Goal: Task Accomplishment & Management: Manage account settings

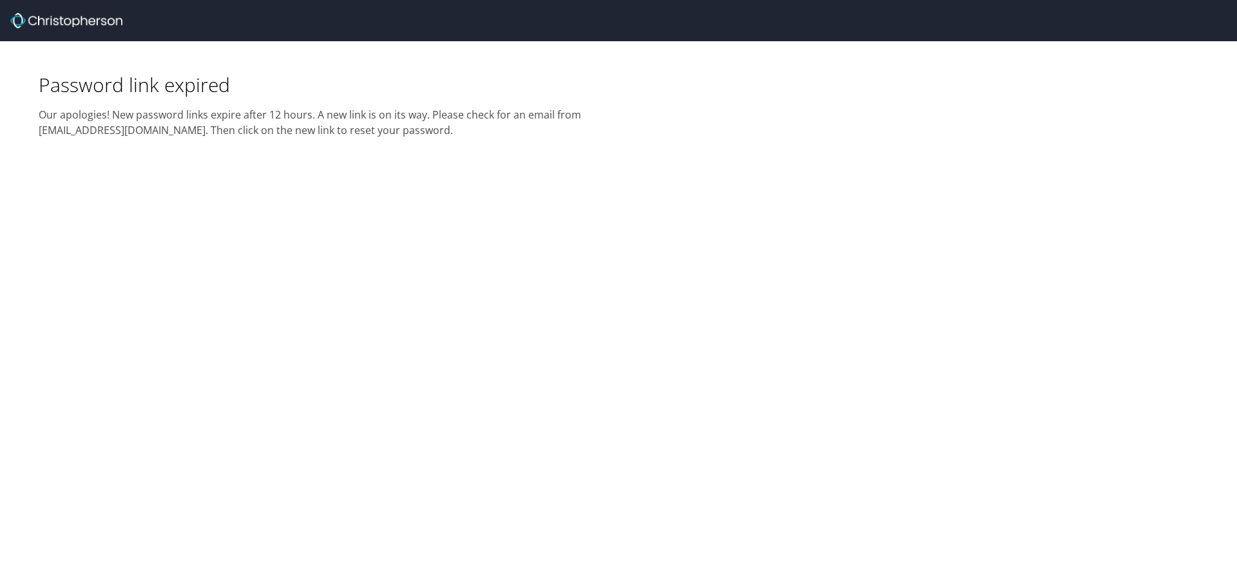
click at [1175, 273] on div "Password link expired Our apologies! New password links expire after 12 hours. …" at bounding box center [618, 293] width 1237 height 587
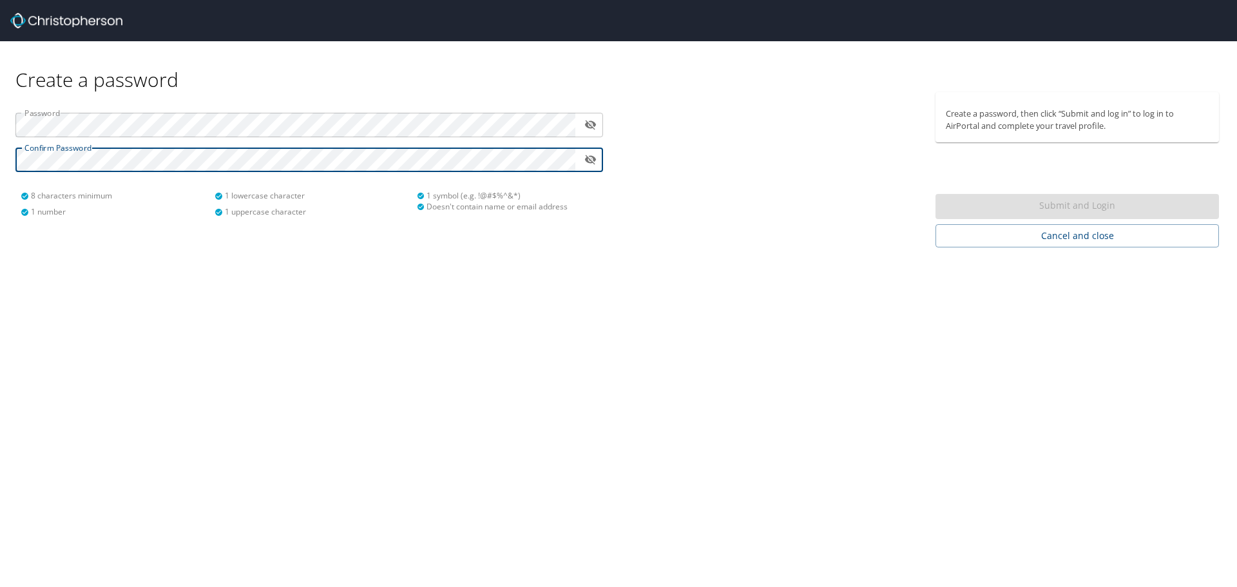
drag, startPoint x: 731, startPoint y: 314, endPoint x: 716, endPoint y: 260, distance: 56.1
click at [731, 313] on div "Create a password Password ​ Confirm Password ​ 8 characters minimum 1 number 1…" at bounding box center [618, 293] width 1237 height 587
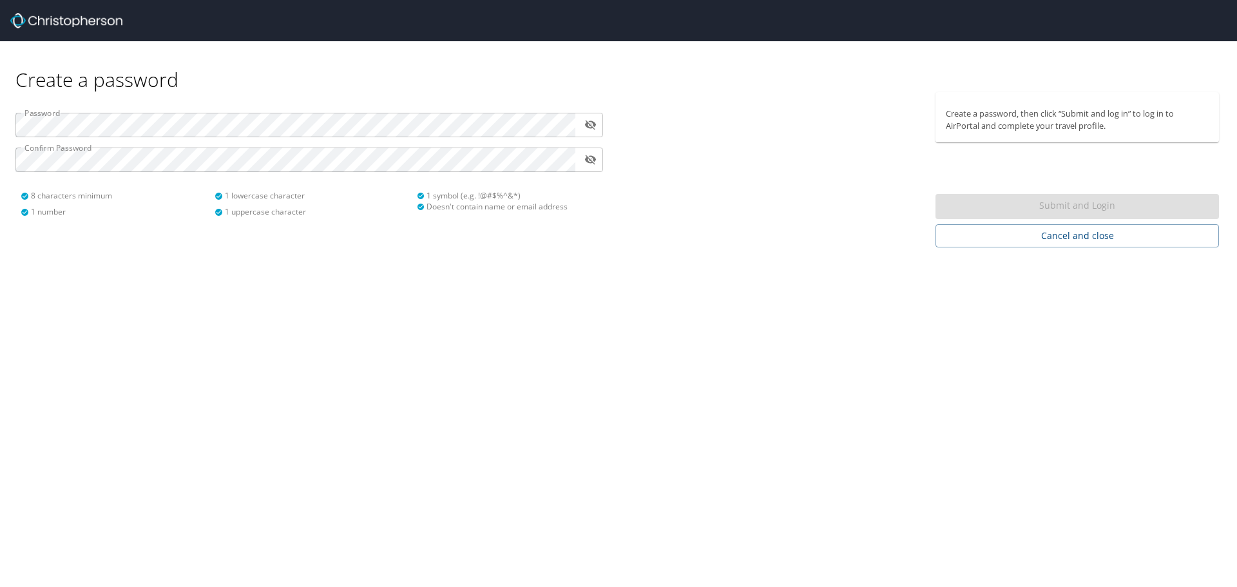
click at [1071, 213] on div "Submit and Login" at bounding box center [1078, 206] width 284 height 25
click at [1072, 211] on div "Submit and Login" at bounding box center [1078, 206] width 284 height 25
click at [1143, 121] on p "Create a password, then click “Submit and log in” to log in to AirPortal and co…" at bounding box center [1077, 120] width 263 height 24
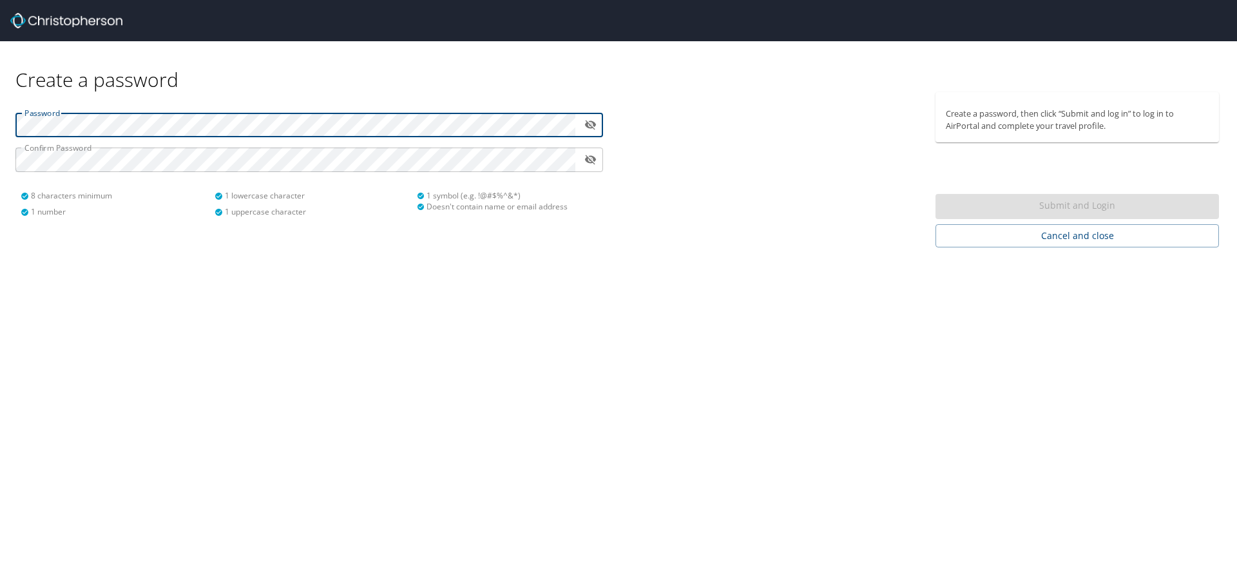
drag, startPoint x: 866, startPoint y: 217, endPoint x: 940, endPoint y: 217, distance: 74.1
click at [866, 217] on div at bounding box center [773, 169] width 309 height 155
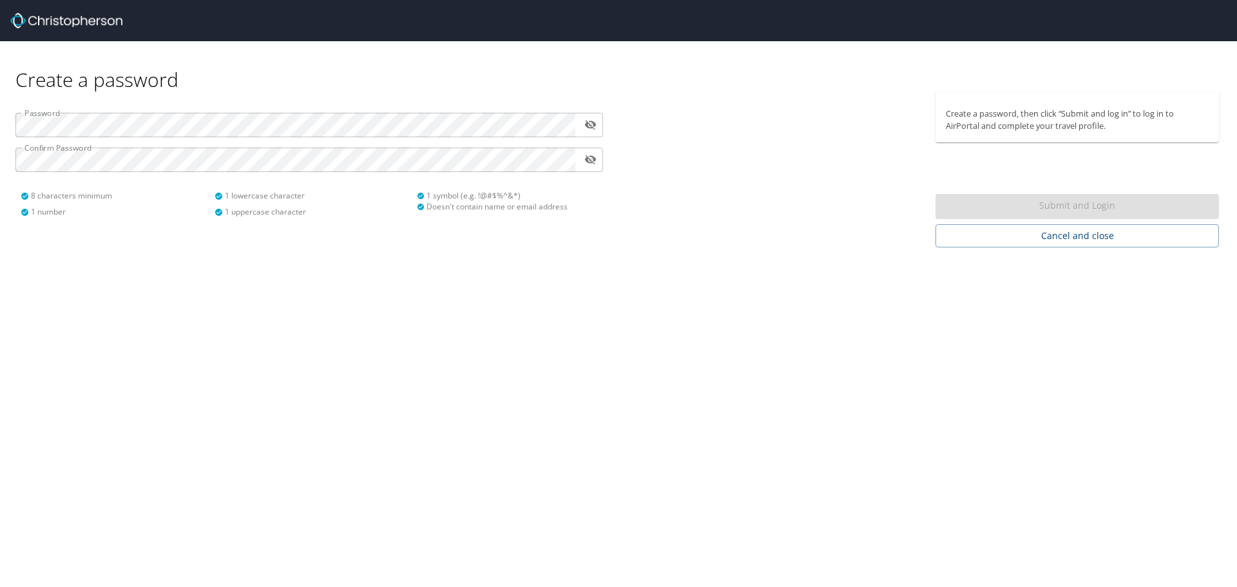
click at [1083, 204] on div "Submit and Login" at bounding box center [1078, 206] width 284 height 25
click at [802, 162] on div at bounding box center [773, 169] width 309 height 155
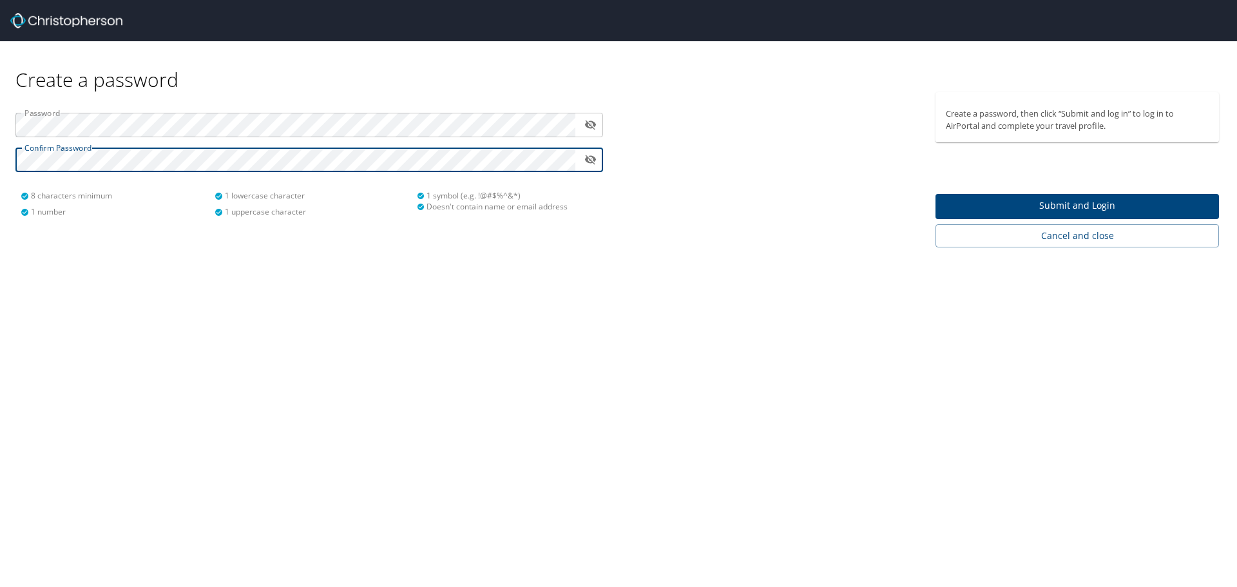
click at [1059, 203] on span "Submit and Login" at bounding box center [1077, 206] width 263 height 16
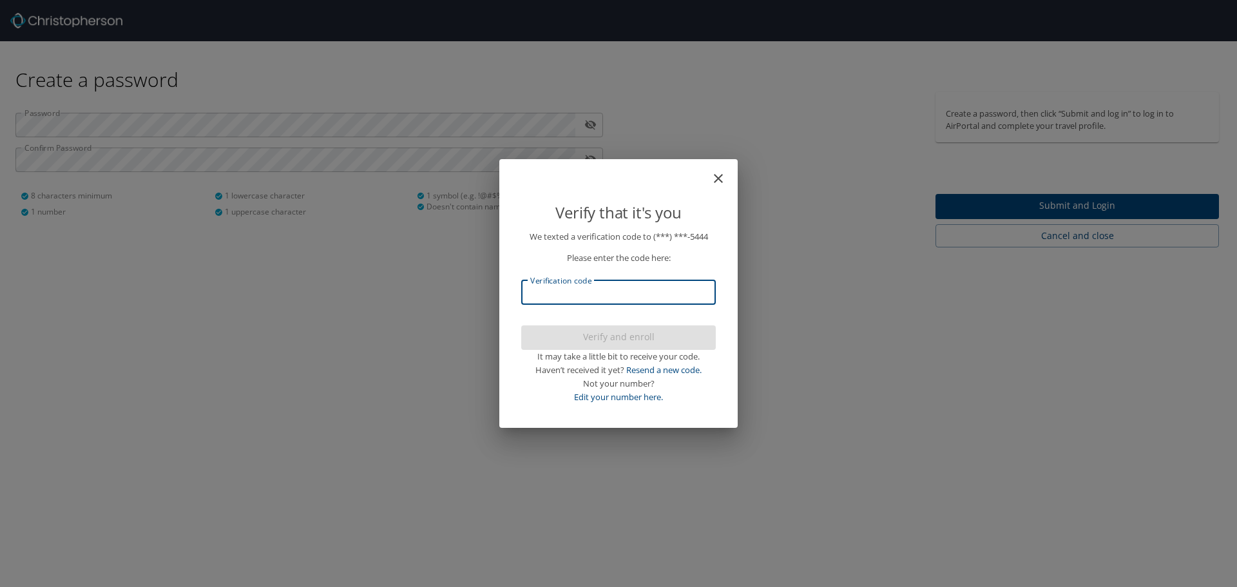
click at [613, 295] on input "Verification code" at bounding box center [618, 292] width 195 height 24
type input "774141"
click at [670, 351] on div "It may take a little bit to receive your code." at bounding box center [618, 357] width 195 height 14
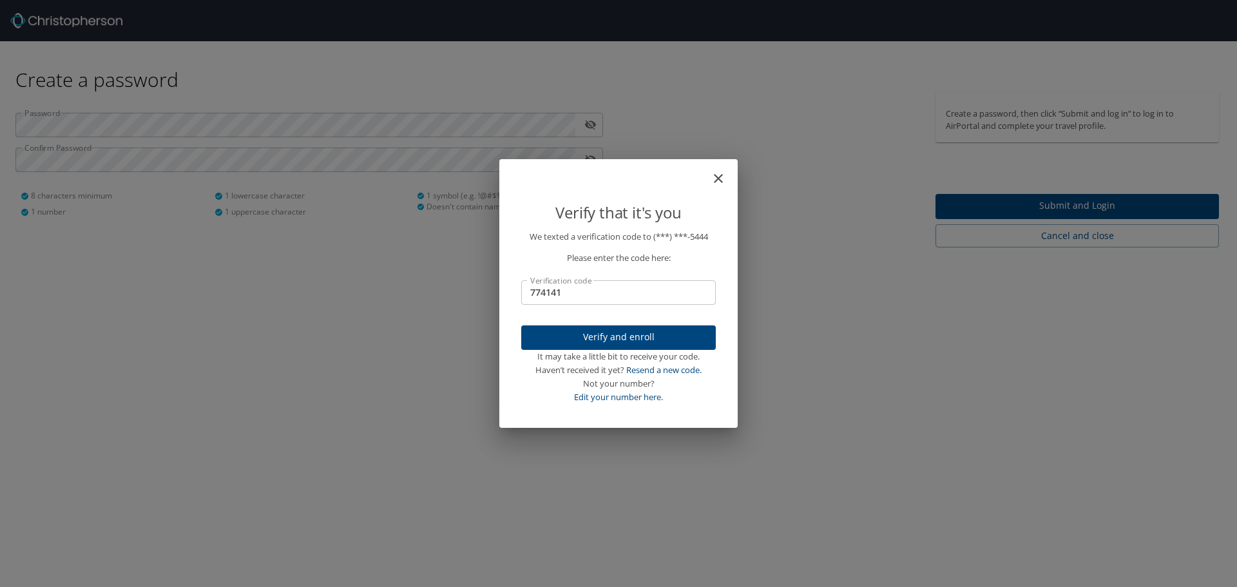
click at [679, 338] on span "Verify and enroll" at bounding box center [619, 337] width 174 height 16
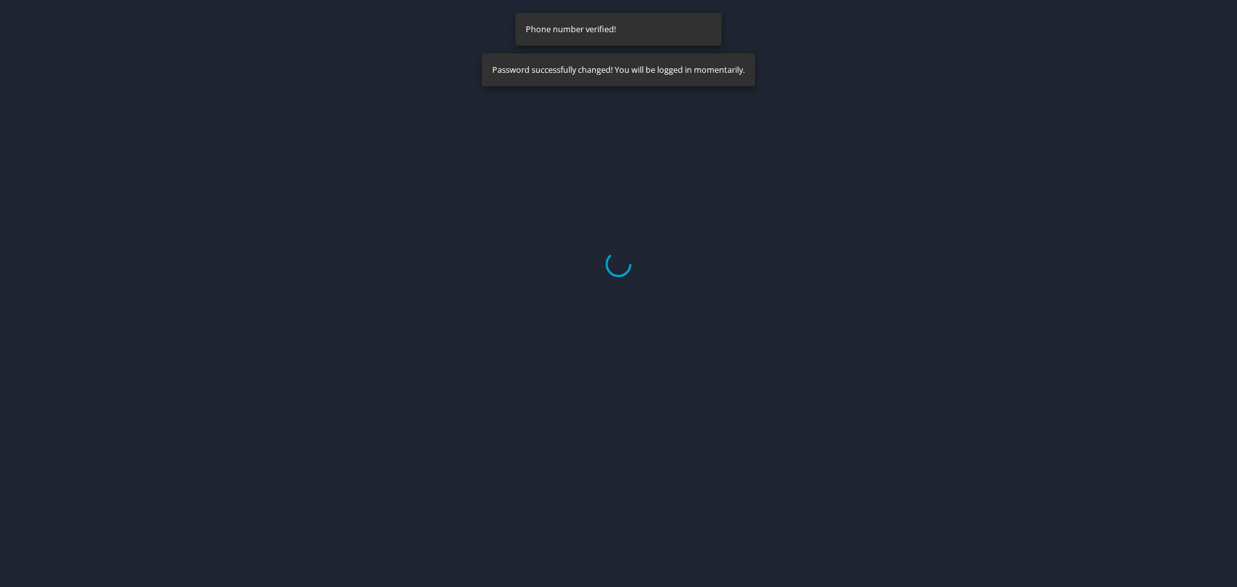
select select "US"
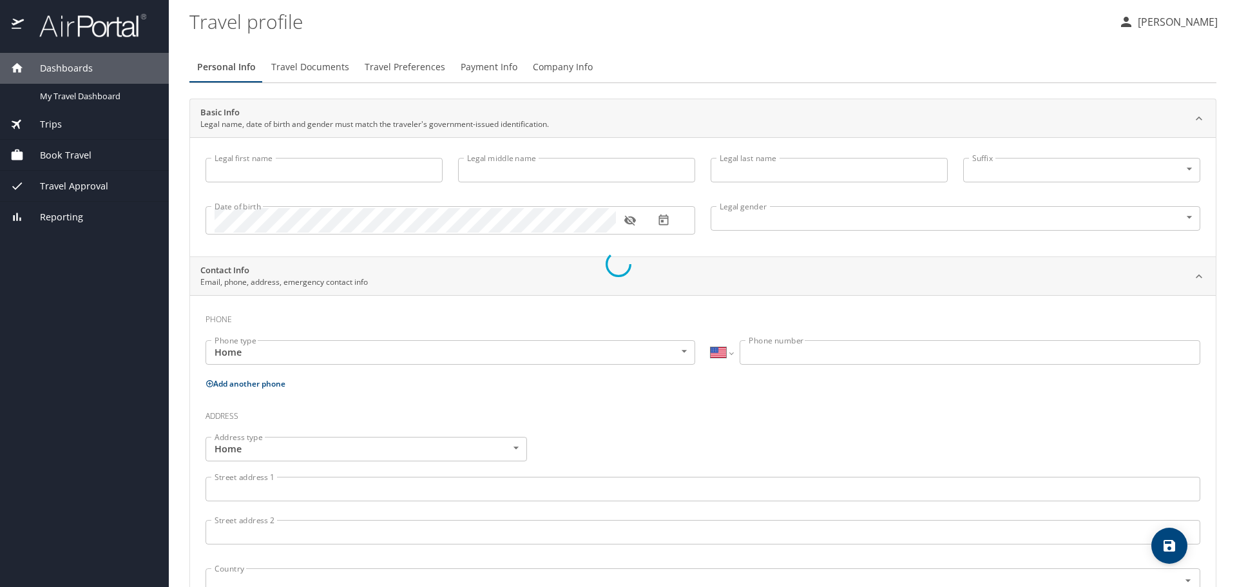
type input "Robert"
type input "Latham"
type input "Male"
select select "US"
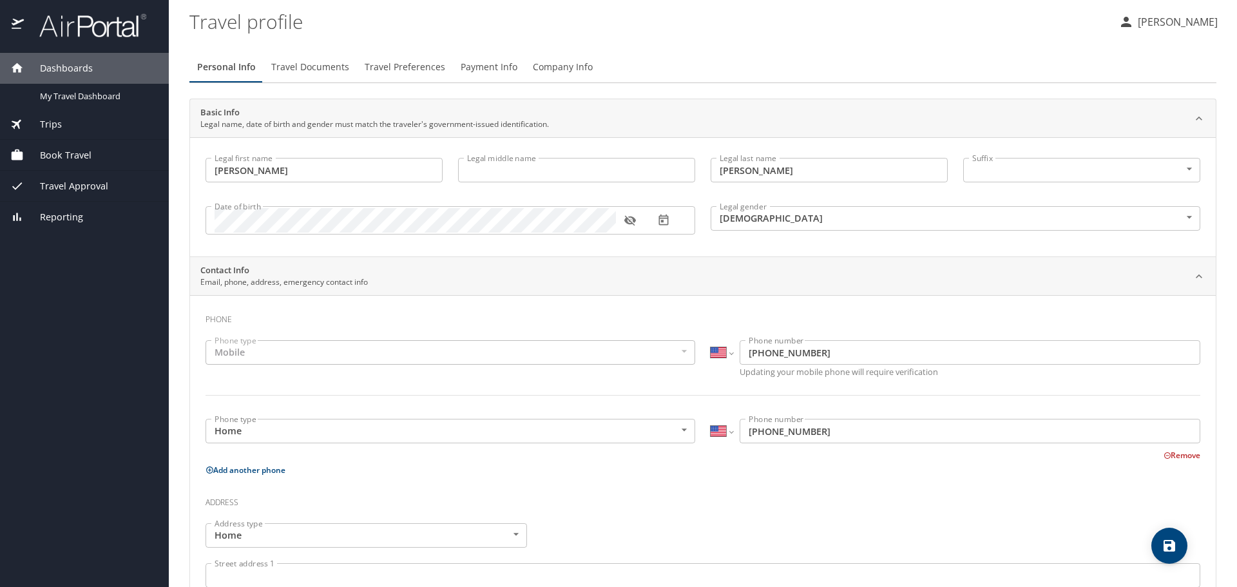
click at [616, 179] on input "Legal middle name" at bounding box center [576, 170] width 237 height 24
type input "David"
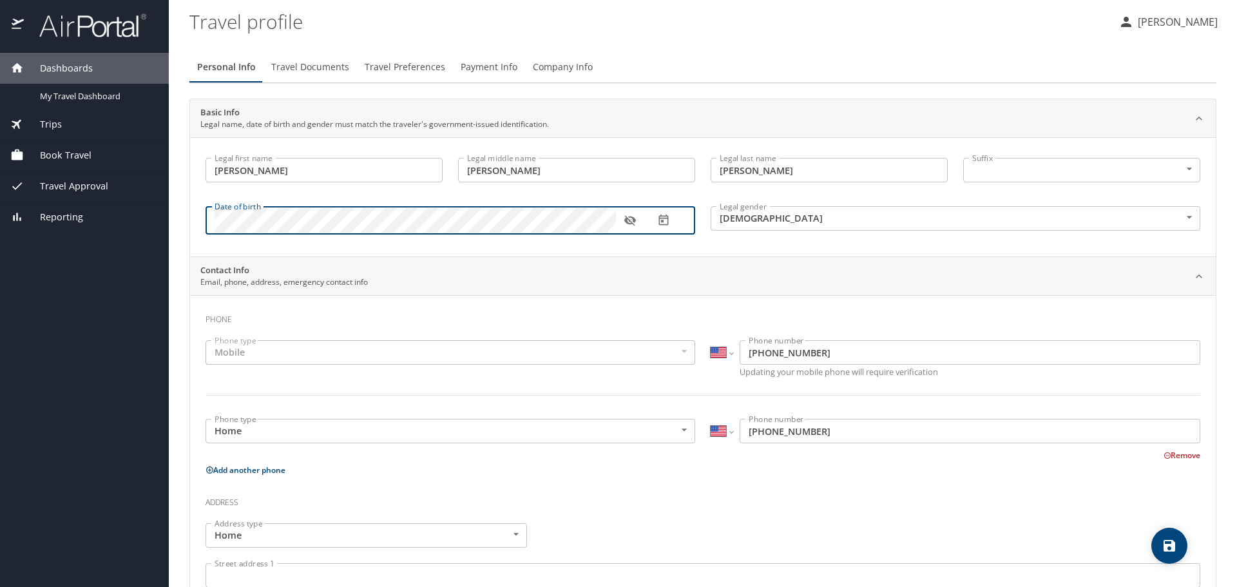
click at [630, 215] on icon "button" at bounding box center [630, 220] width 13 height 13
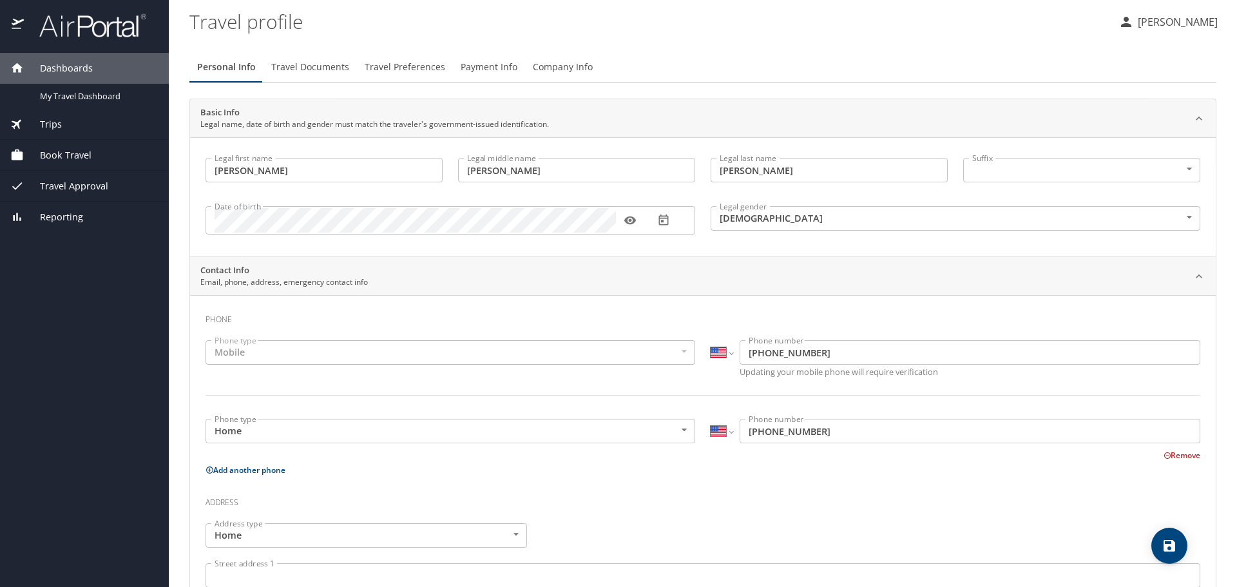
click at [631, 216] on icon "button" at bounding box center [630, 220] width 13 height 13
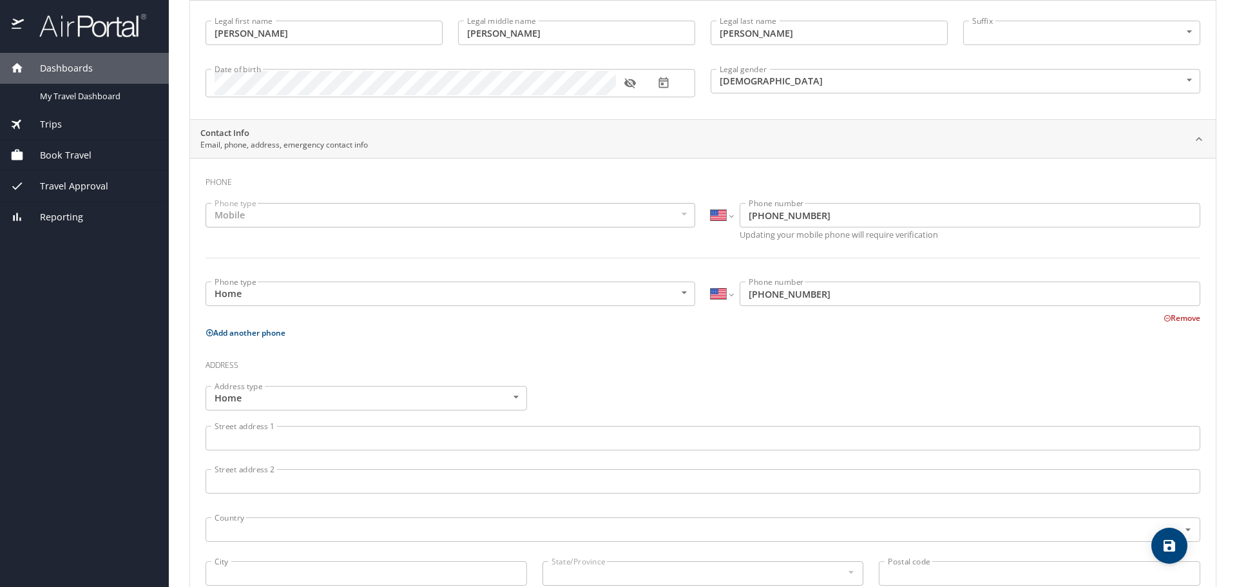
scroll to position [193, 0]
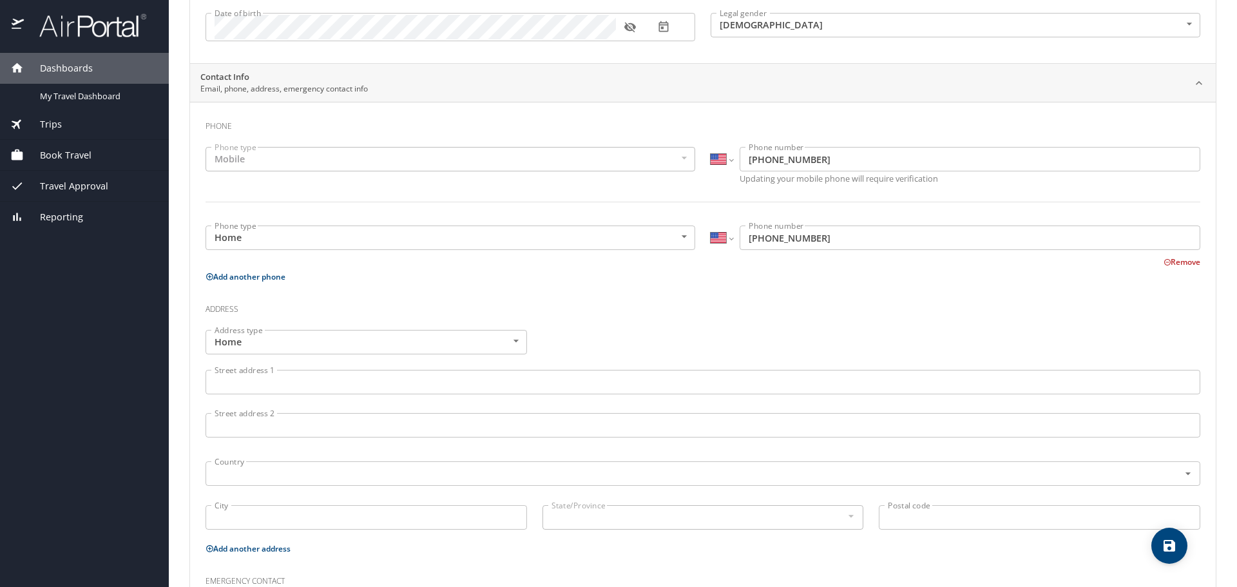
click at [463, 229] on body "Dashboards My Travel Dashboard Trips Current / Future Trips Past Trips Trips Mi…" at bounding box center [618, 293] width 1237 height 587
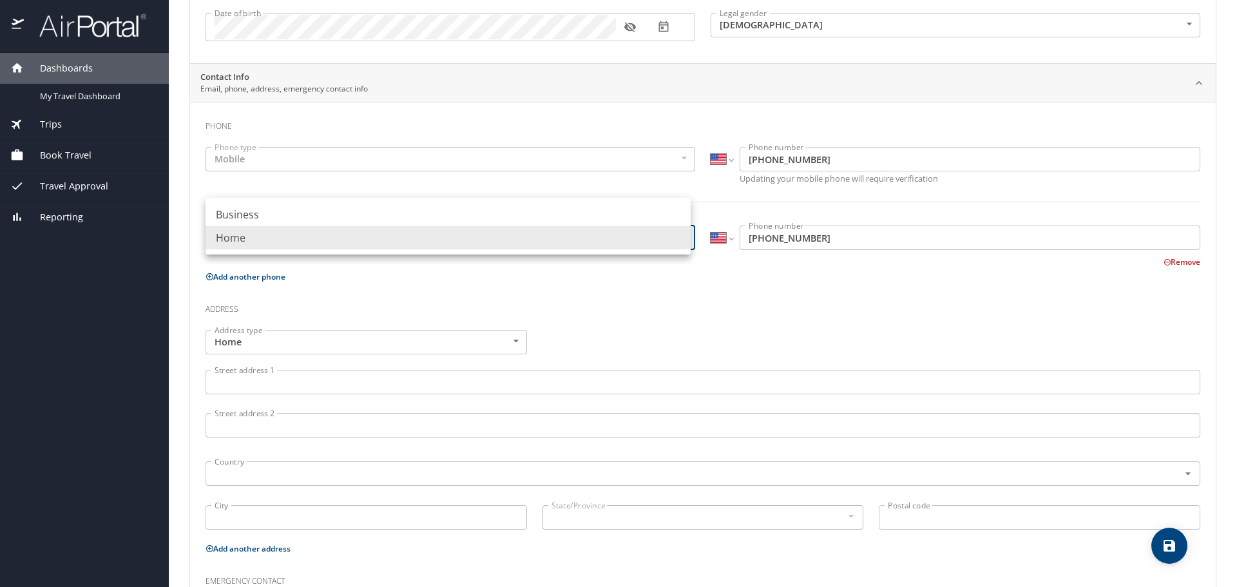
drag, startPoint x: 452, startPoint y: 162, endPoint x: 463, endPoint y: 162, distance: 10.3
click at [452, 162] on div at bounding box center [618, 293] width 1237 height 587
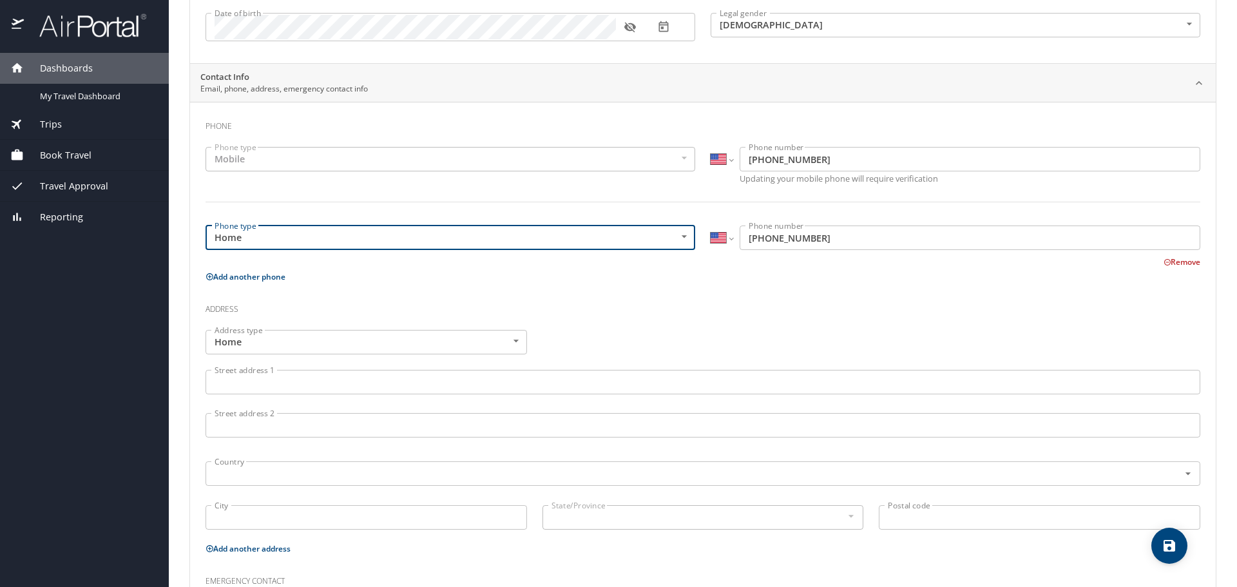
click at [561, 248] on body "Dashboards My Travel Dashboard Trips Current / Future Trips Past Trips Trips Mi…" at bounding box center [618, 293] width 1237 height 587
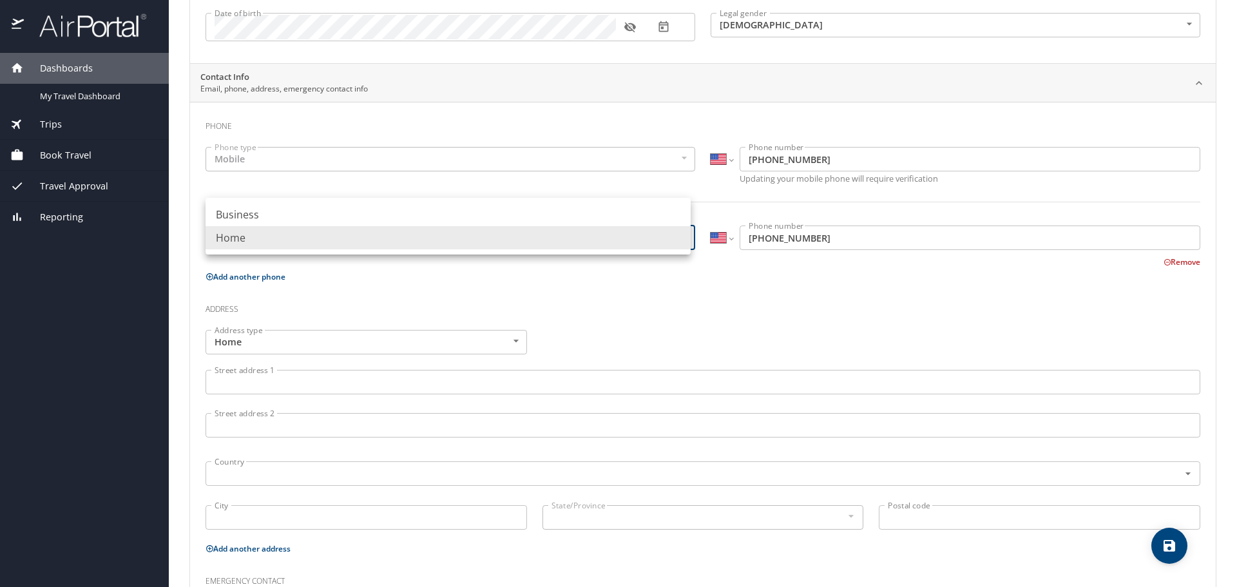
click at [645, 318] on div at bounding box center [618, 293] width 1237 height 587
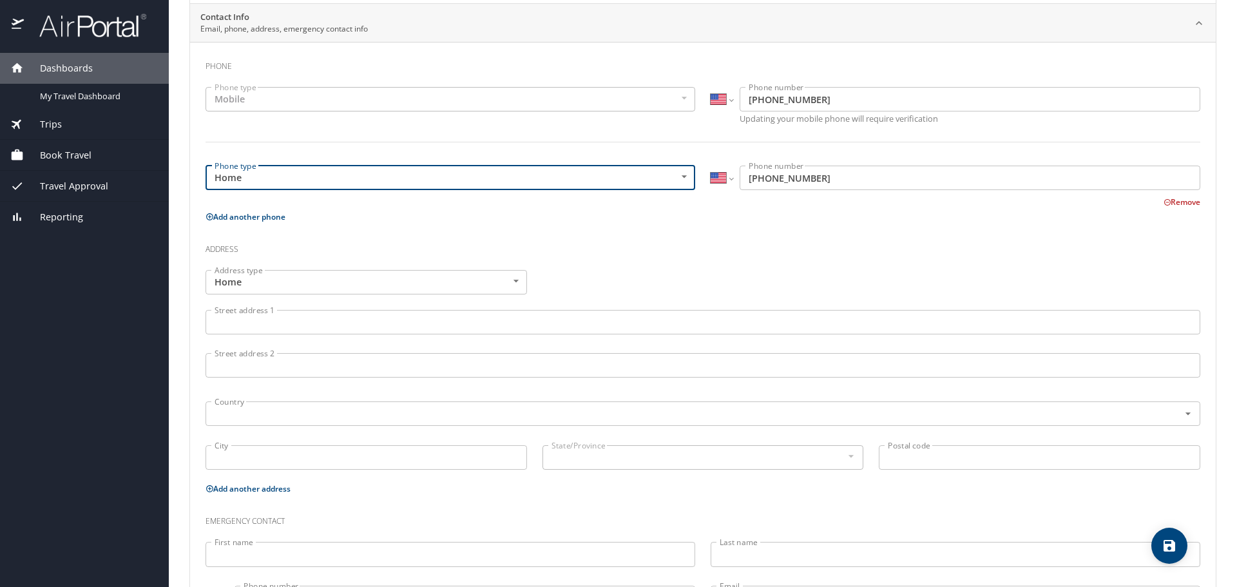
scroll to position [319, 0]
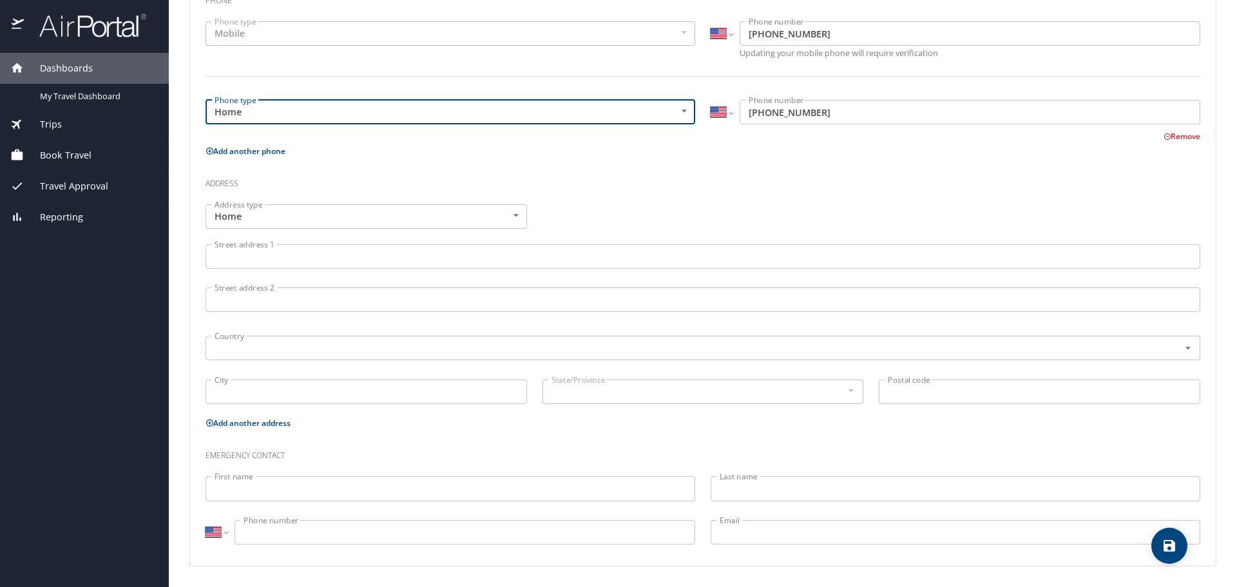
click at [379, 266] on input "Street address 1" at bounding box center [703, 256] width 995 height 24
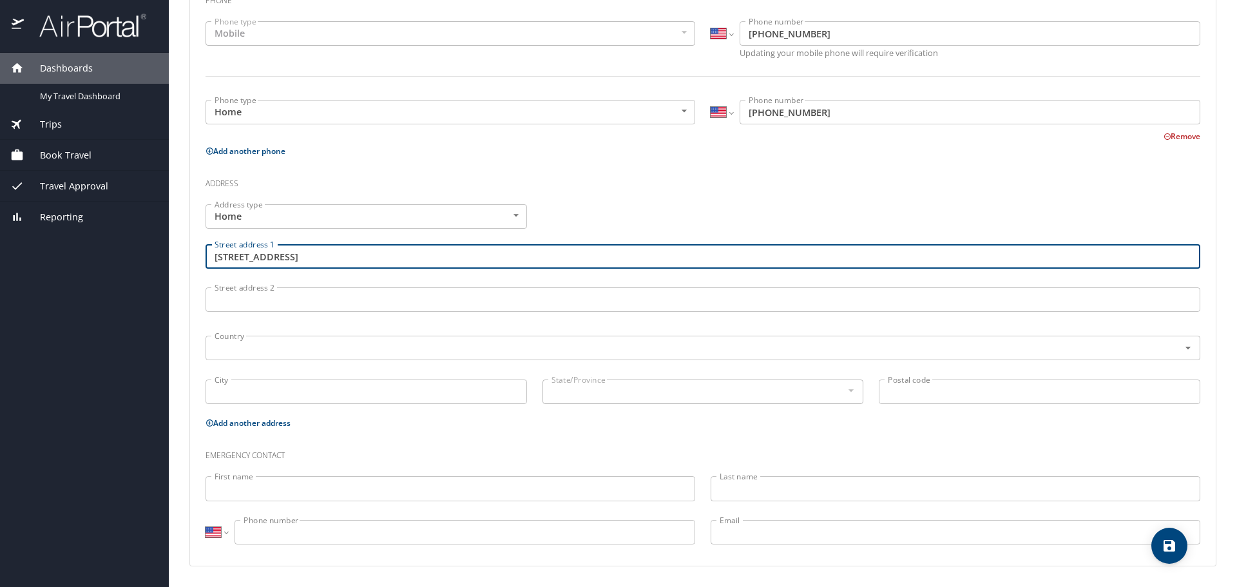
type input "250 Idle Creek Dr"
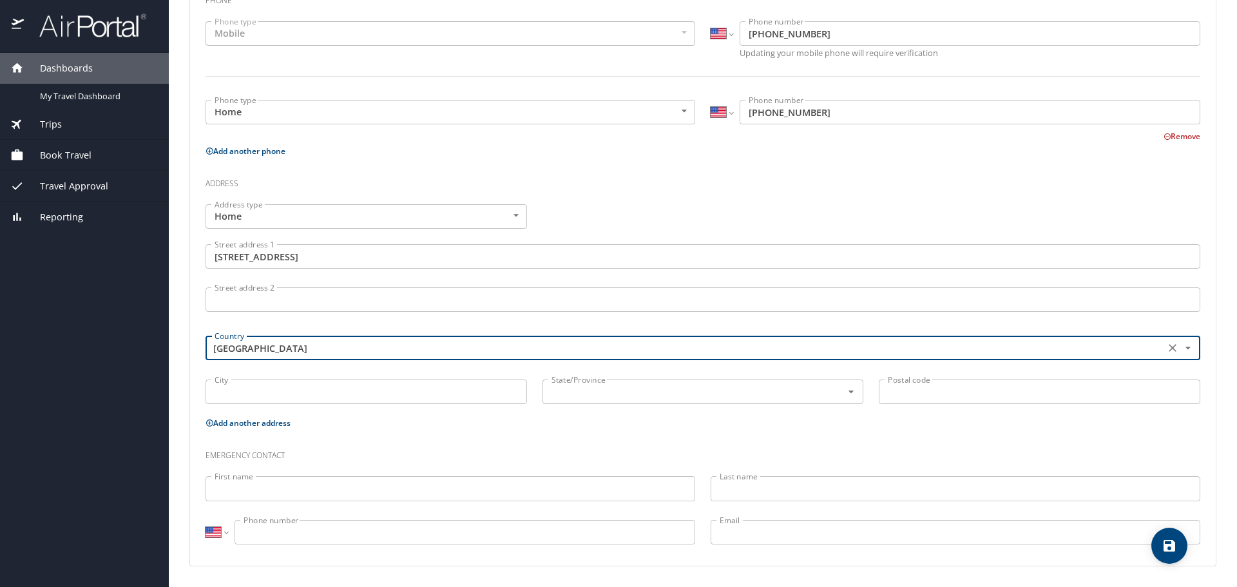
type input "United States of America"
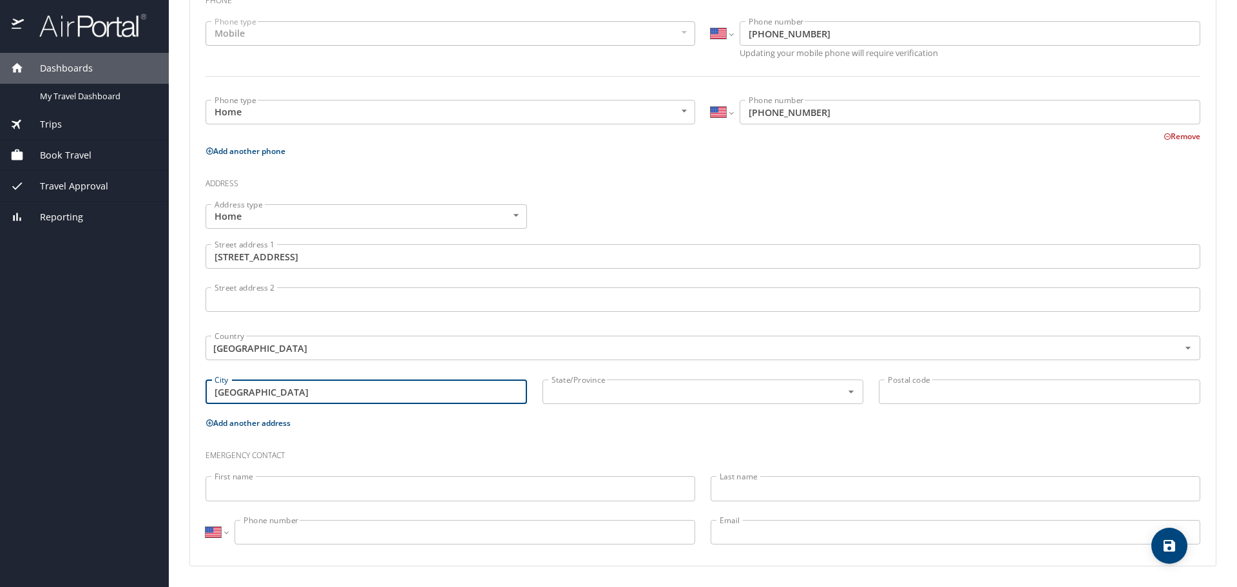
type input "Huntsville"
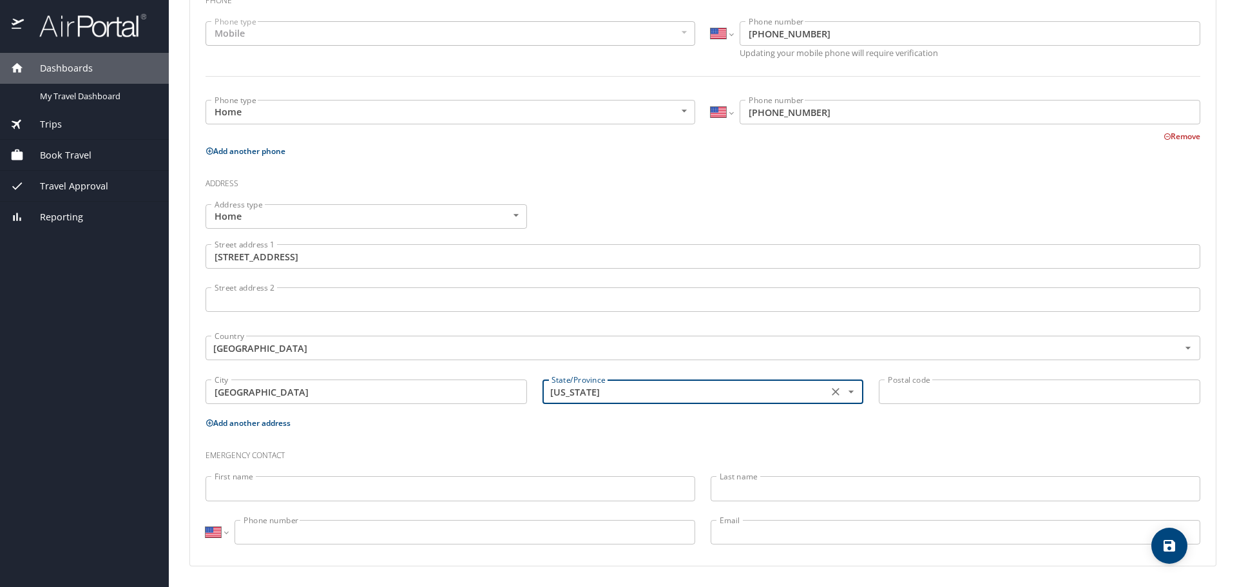
type input "Alabama"
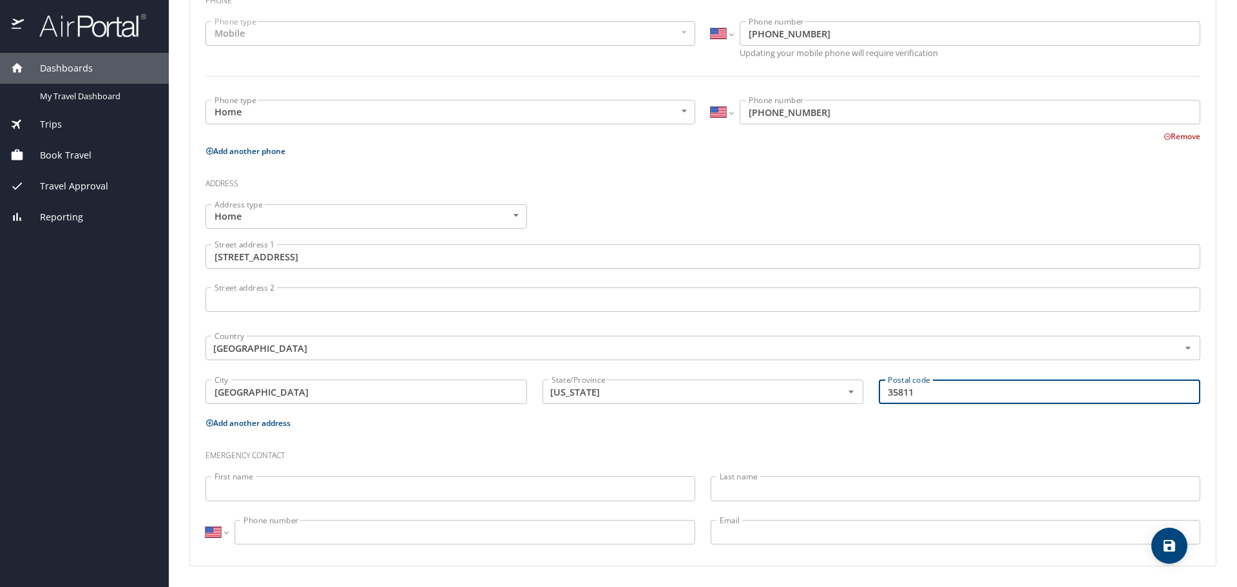
type input "35811"
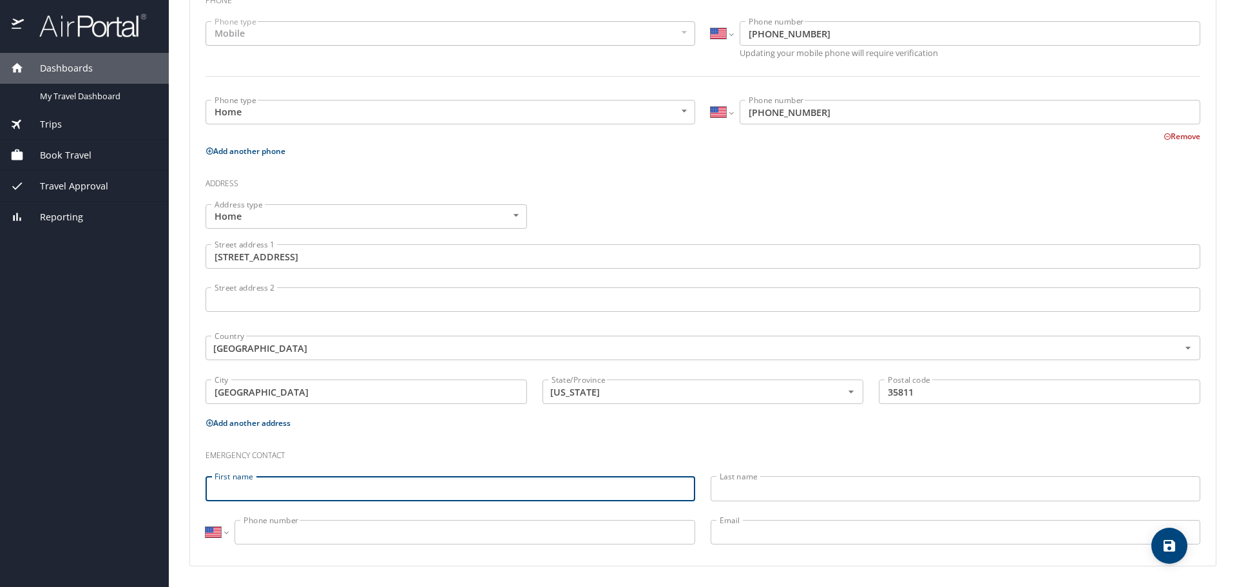
type input "D"
type input "Ashley"
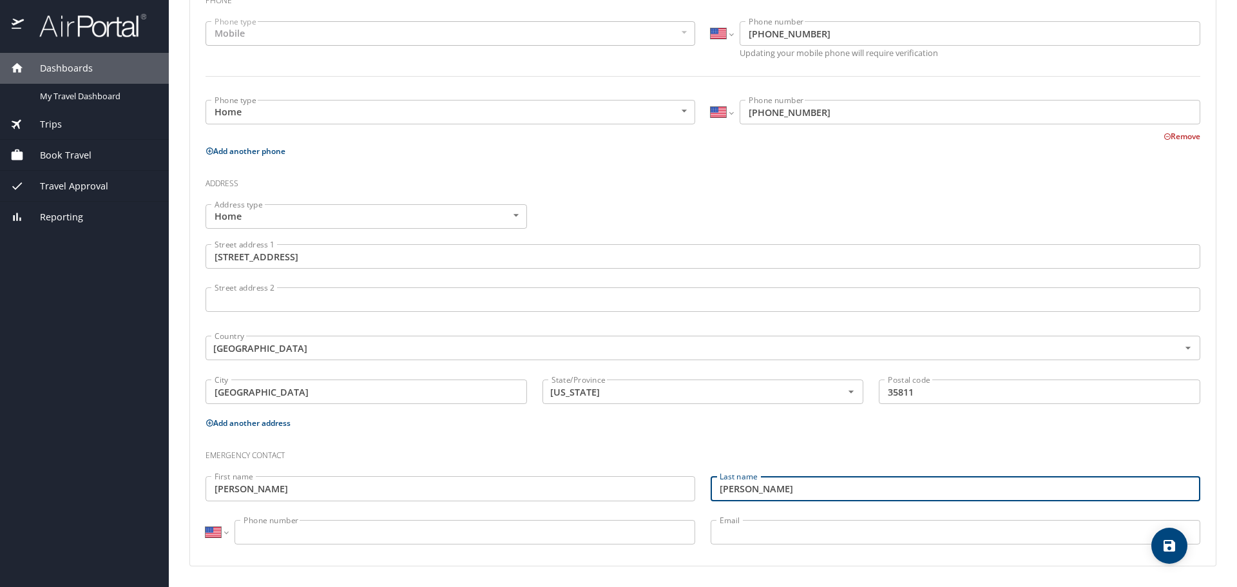
type input "Latham"
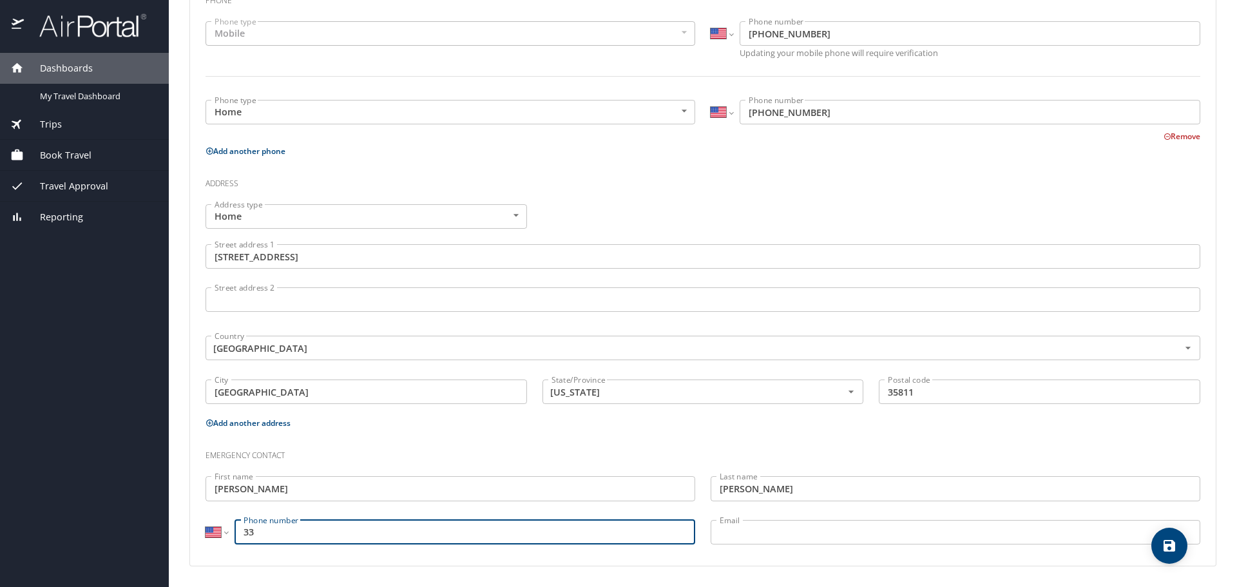
type input "3"
type input "(817) 371-8914"
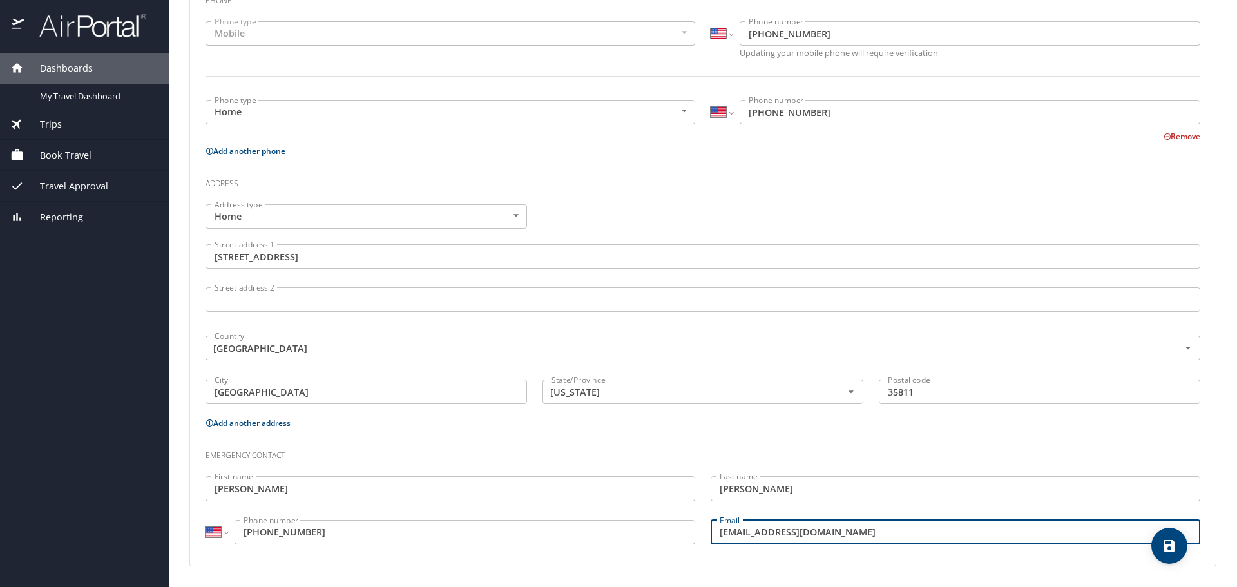
type input "danilatham@gmail.com"
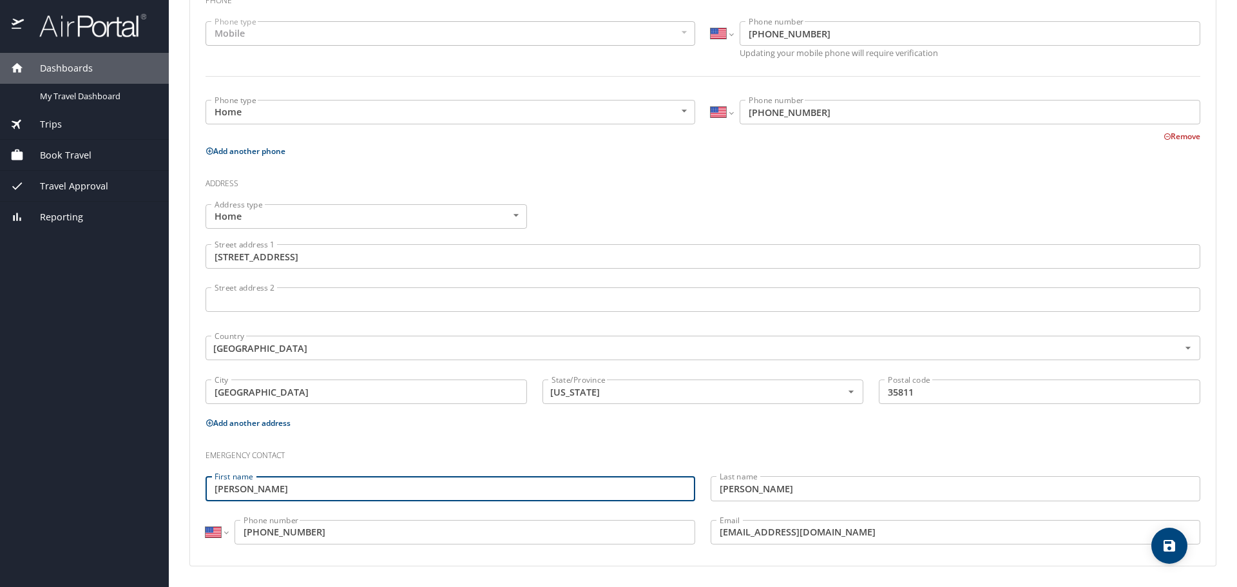
drag, startPoint x: 356, startPoint y: 487, endPoint x: 144, endPoint y: 467, distance: 212.3
click at [144, 467] on div "Dashboards My Travel Dashboard Trips Current / Future Trips Past Trips Trips Mi…" at bounding box center [618, 293] width 1237 height 587
type input "Dani"
click at [1165, 553] on icon "save" at bounding box center [1169, 545] width 15 height 15
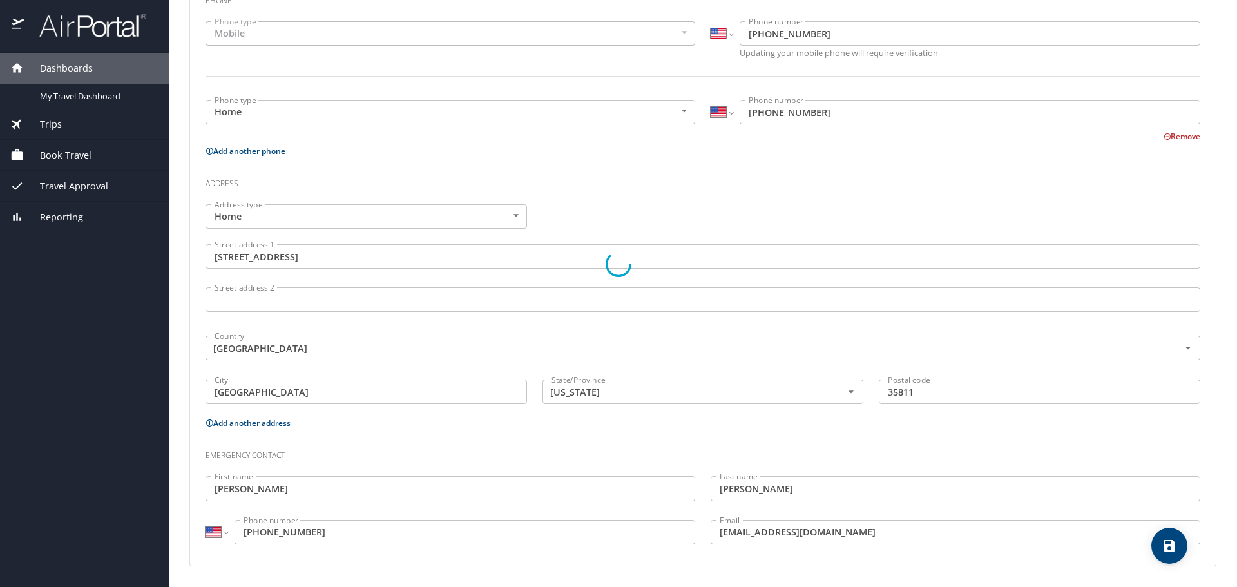
select select "US"
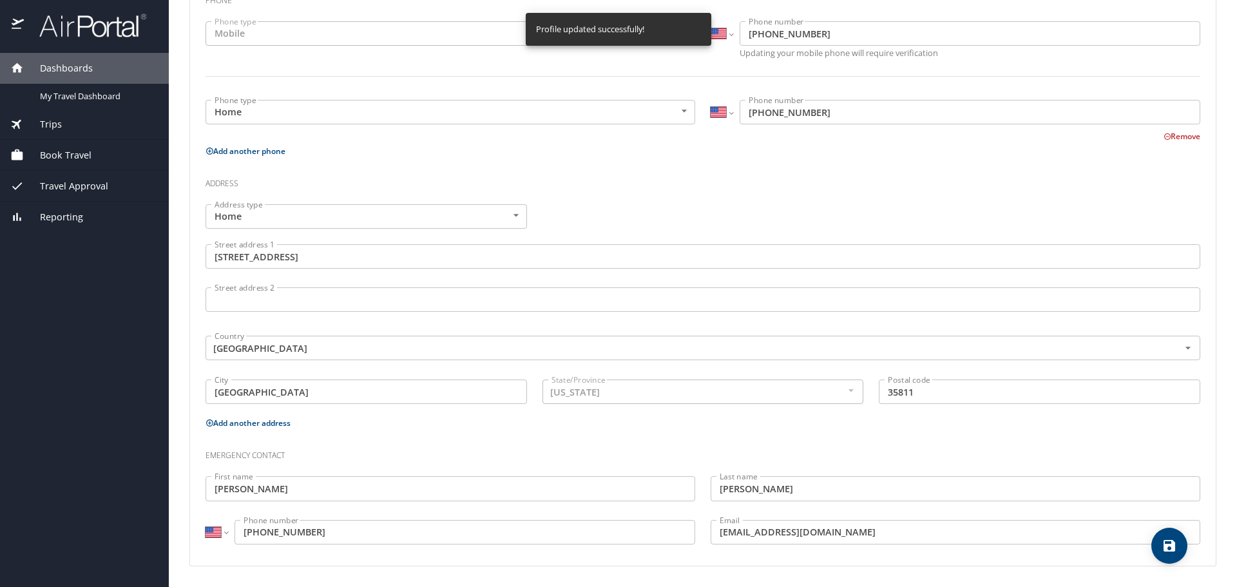
select select "US"
click at [122, 94] on span "My Travel Dashboard" at bounding box center [96, 96] width 113 height 12
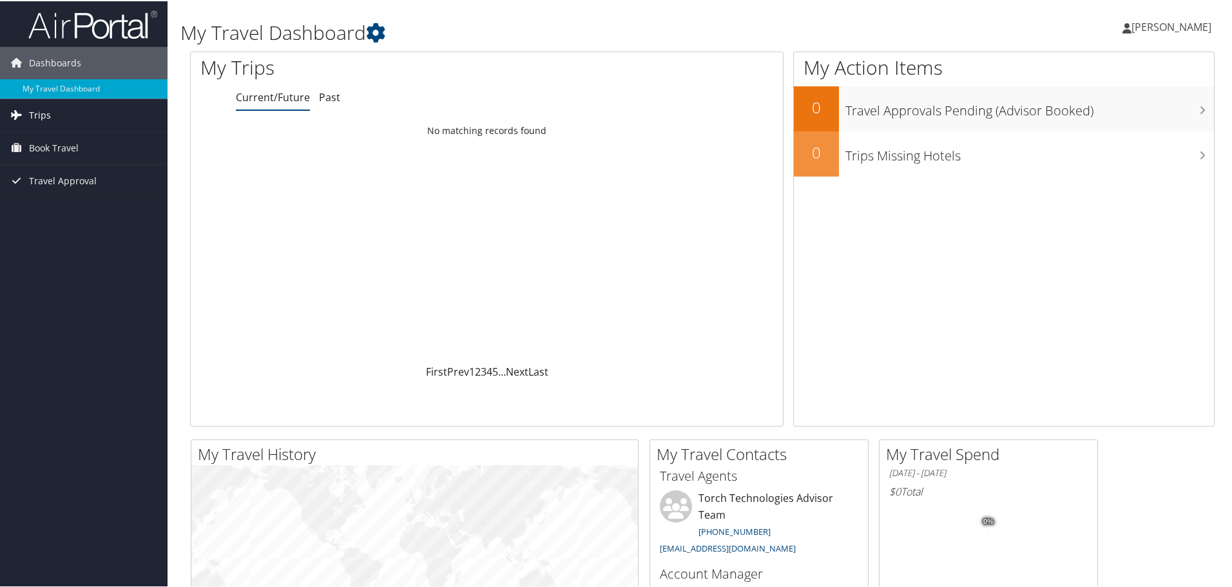
click at [26, 117] on link "Trips" at bounding box center [84, 114] width 168 height 32
click at [90, 226] on span "Travel Approval" at bounding box center [63, 238] width 68 height 32
